Goal: Task Accomplishment & Management: Use online tool/utility

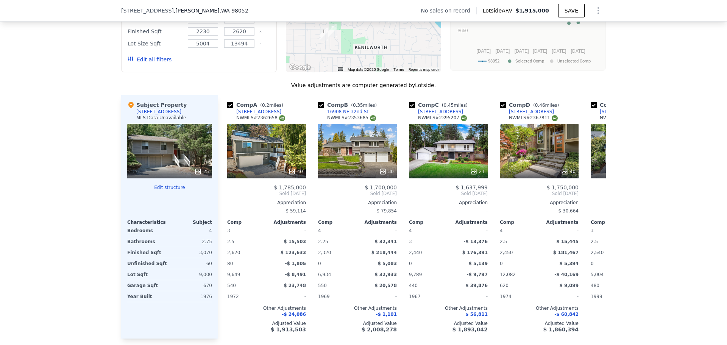
scroll to position [716, 0]
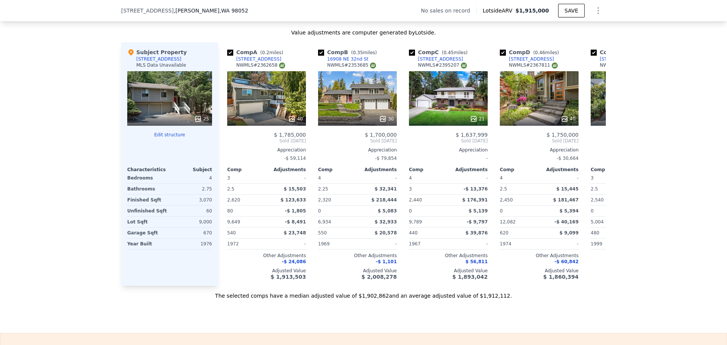
click at [169, 138] on button "Edit structure" at bounding box center [169, 135] width 85 height 6
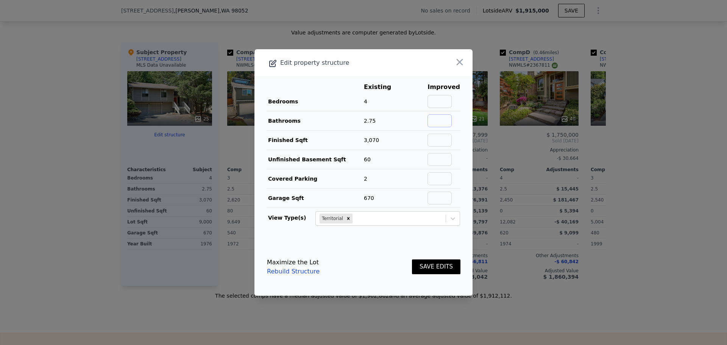
click at [438, 120] on input "text" at bounding box center [439, 120] width 24 height 13
type input "3"
click at [440, 100] on input "text" at bounding box center [439, 101] width 24 height 13
type input "4"
click at [427, 266] on button "SAVE EDITS" at bounding box center [436, 266] width 48 height 15
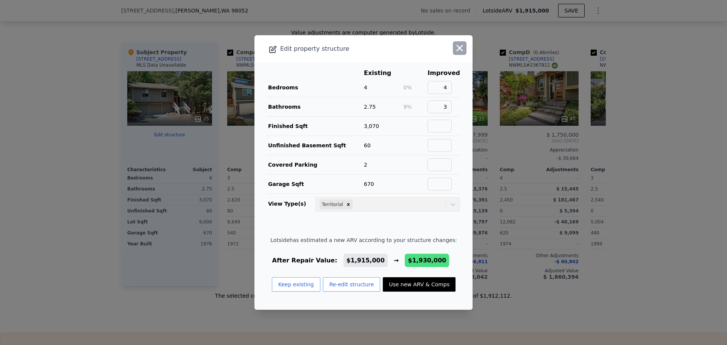
click at [456, 47] on icon "button" at bounding box center [459, 48] width 6 height 6
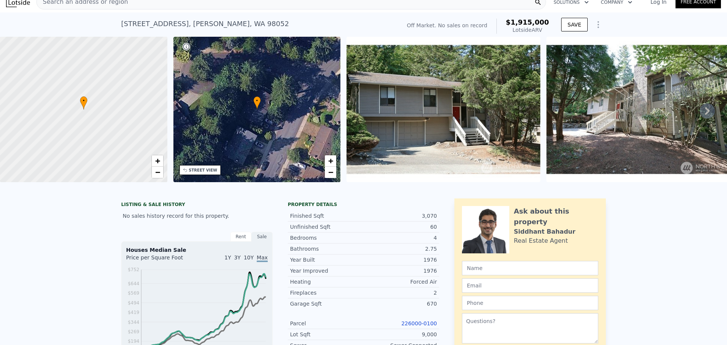
scroll to position [0, 0]
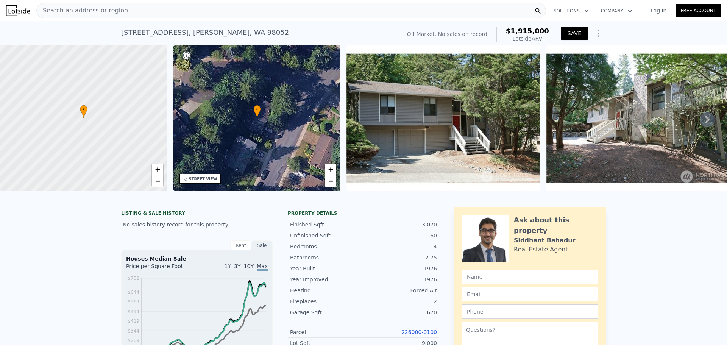
click at [573, 33] on button "SAVE" at bounding box center [574, 33] width 26 height 14
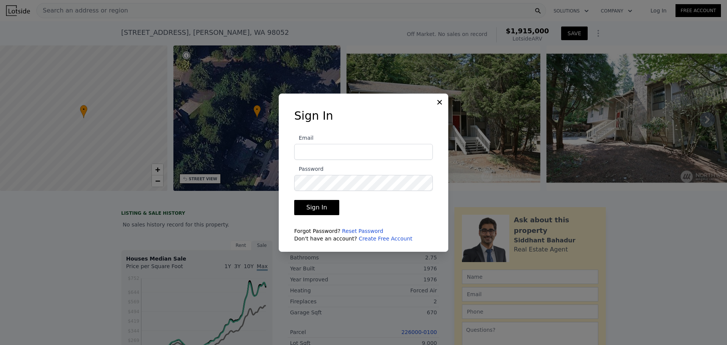
type input "[DOMAIN_NAME][EMAIL_ADDRESS][DOMAIN_NAME]"
click at [316, 209] on button "Sign In" at bounding box center [316, 207] width 45 height 15
